Goal: Transaction & Acquisition: Purchase product/service

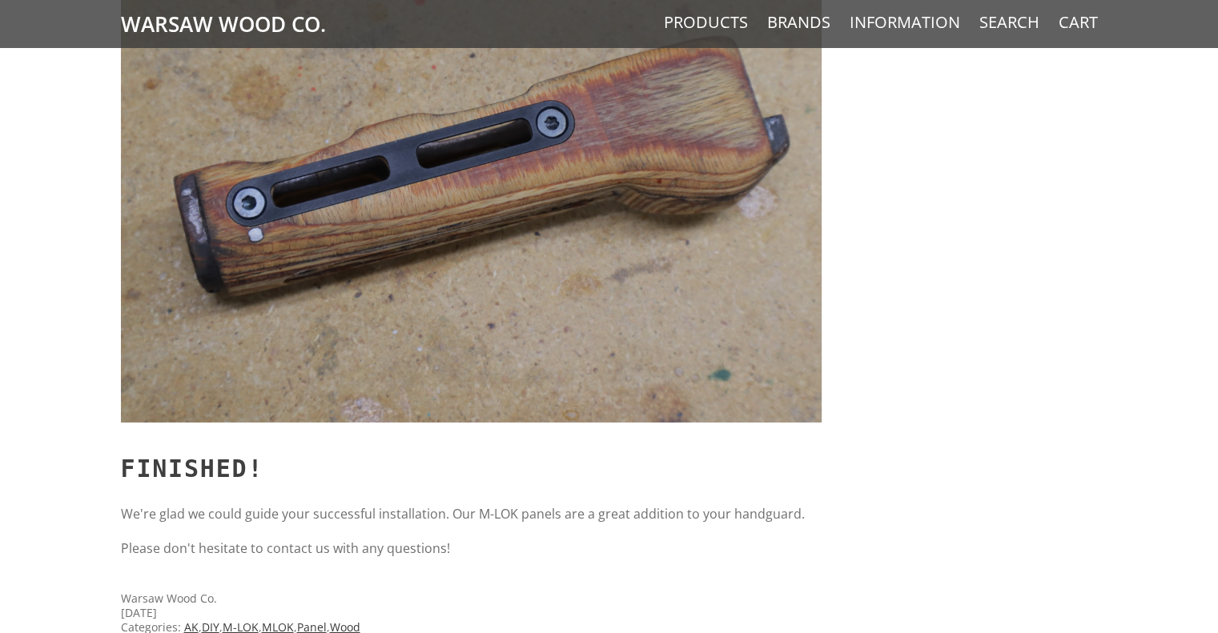
scroll to position [11414, 0]
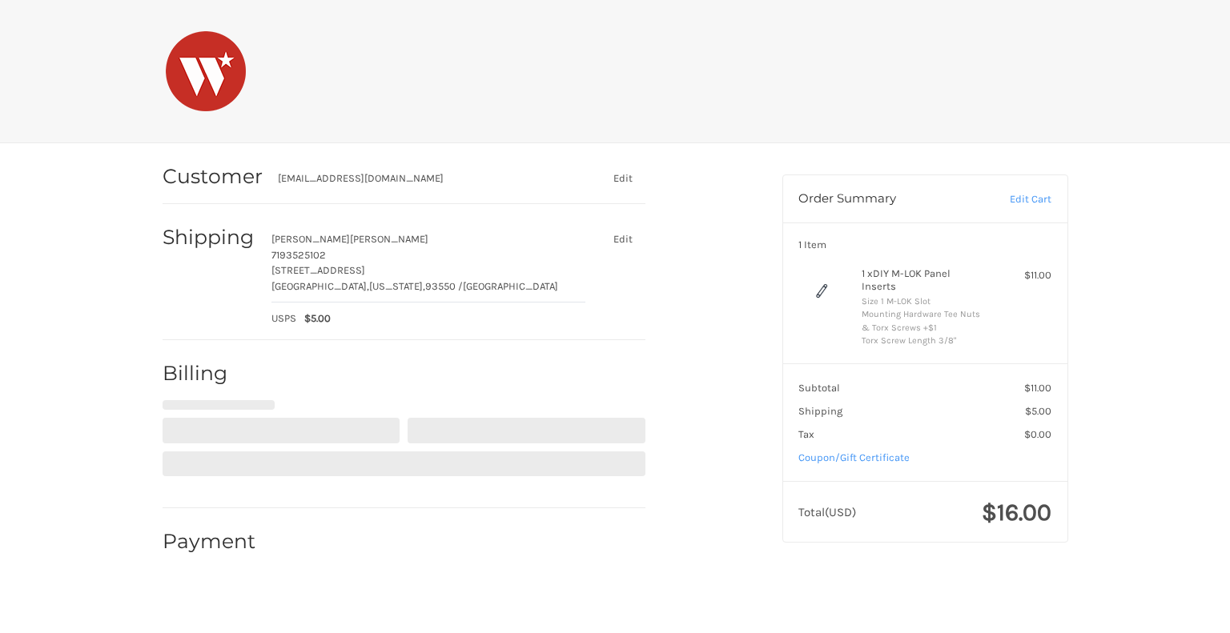
select select "US"
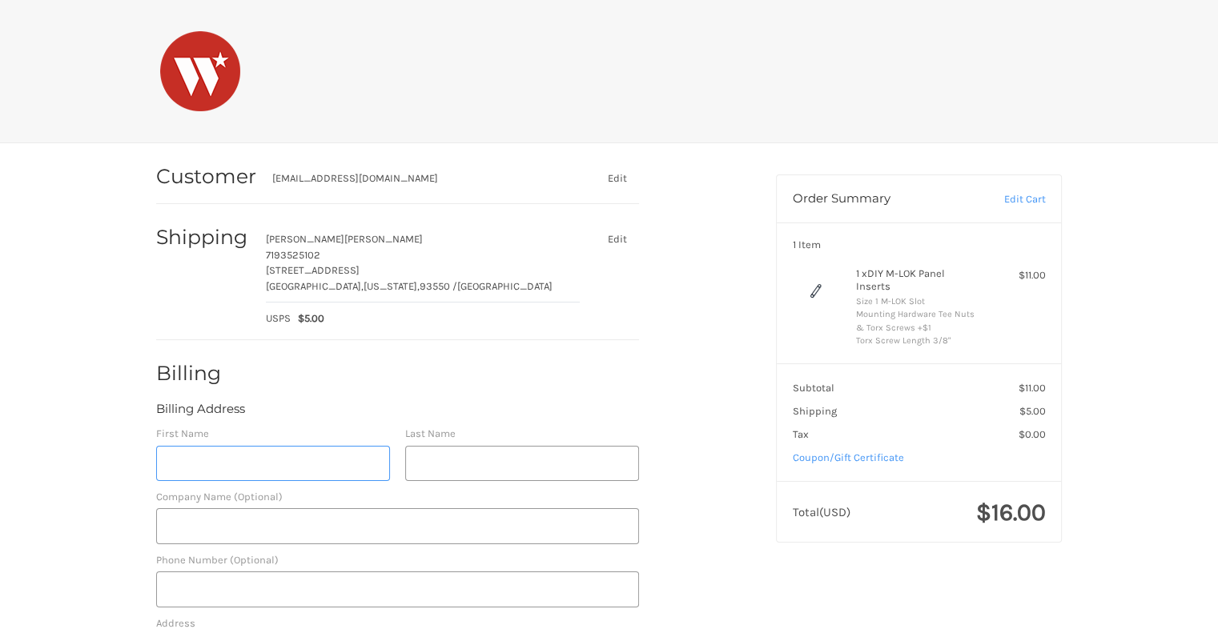
scroll to position [157, 0]
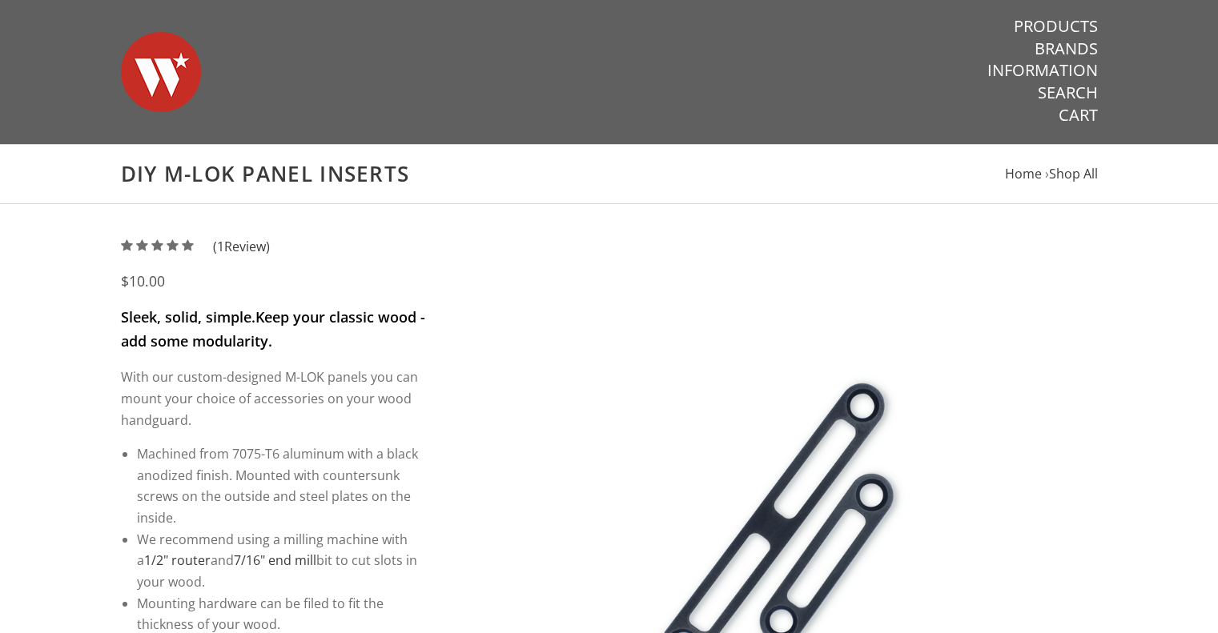
select select "829"
select select "1069"
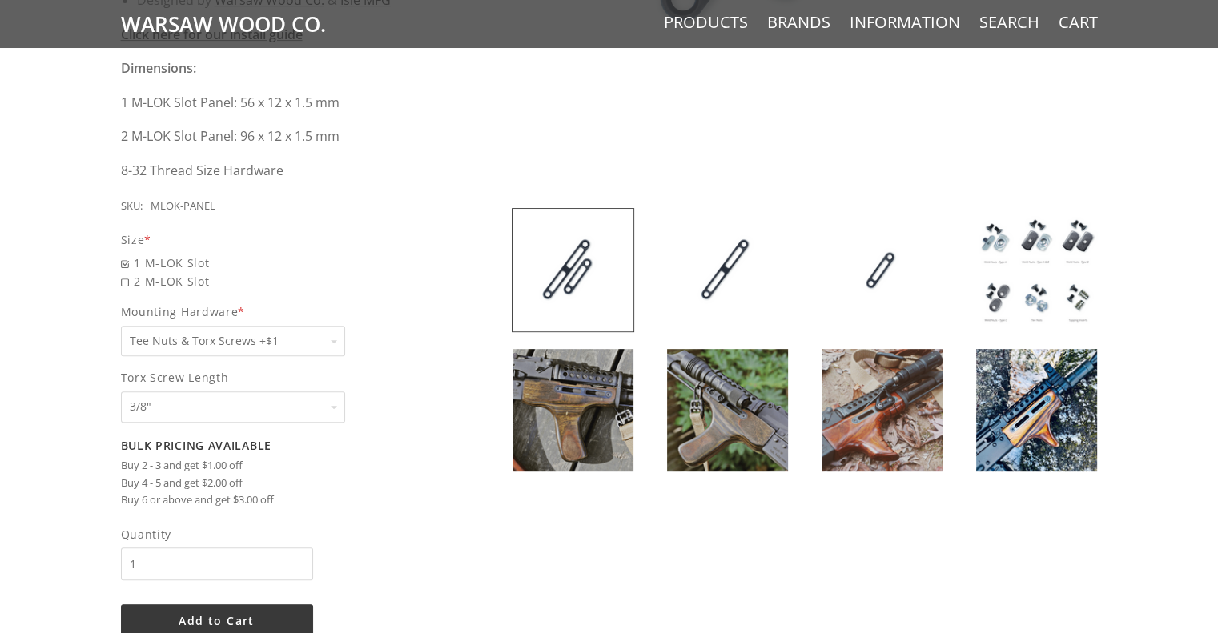
scroll to position [647, 0]
click at [586, 394] on img at bounding box center [572, 409] width 121 height 122
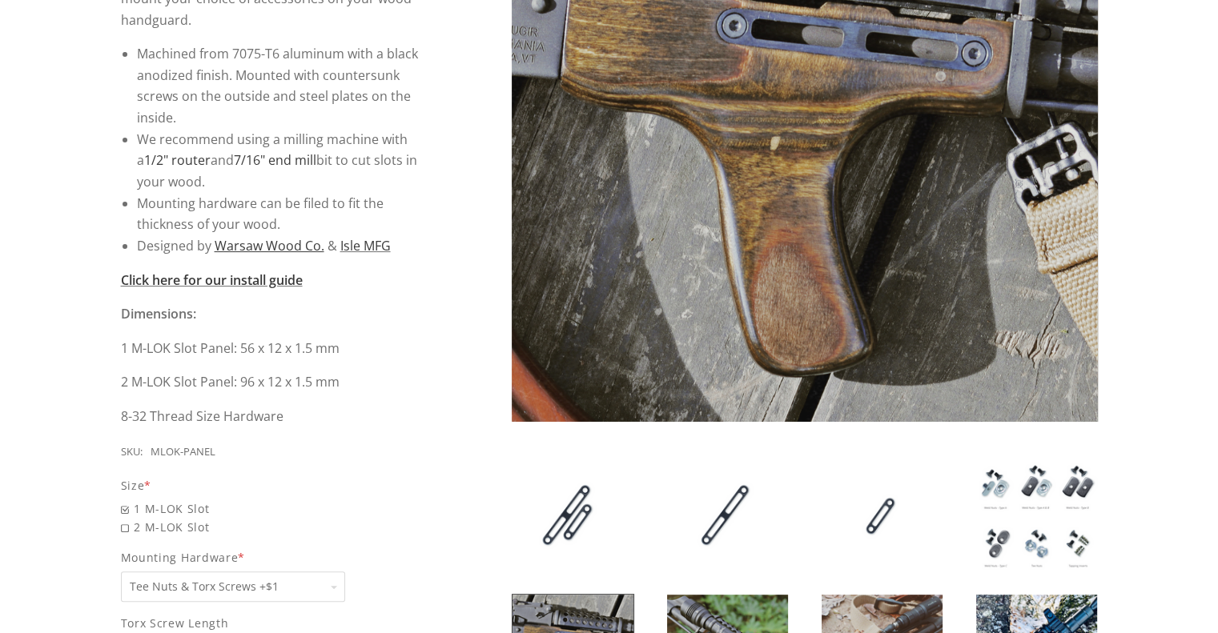
scroll to position [407, 0]
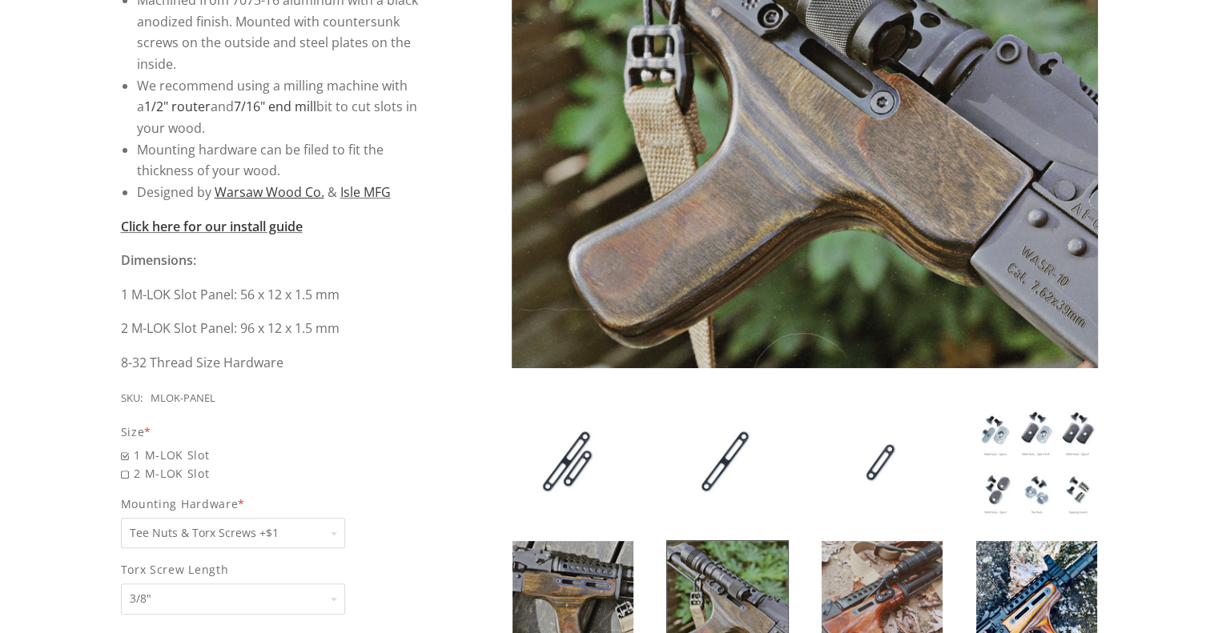
scroll to position [455, 0]
click at [868, 558] on img at bounding box center [881, 601] width 121 height 122
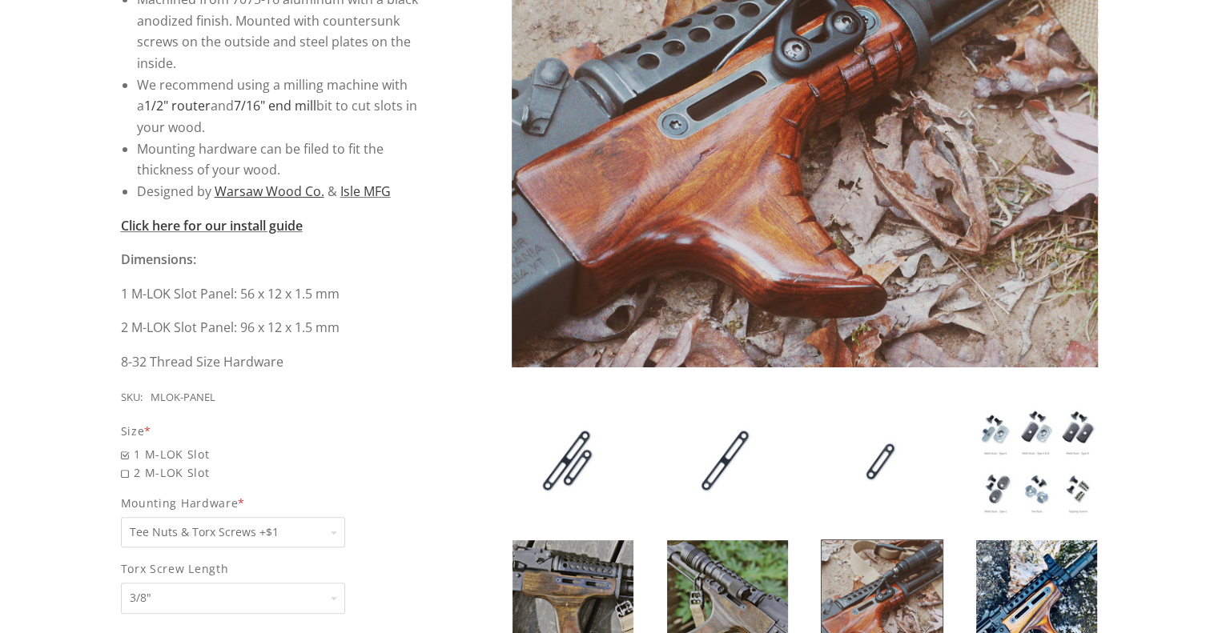
click at [1018, 569] on img at bounding box center [1036, 601] width 121 height 122
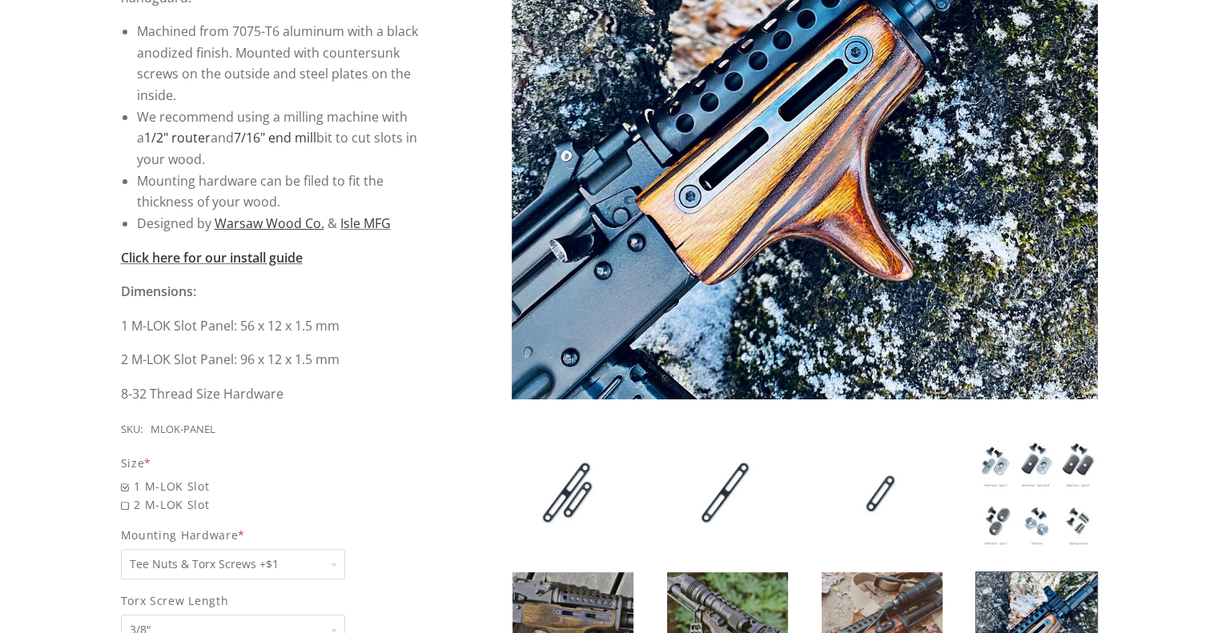
scroll to position [423, 0]
